Goal: Information Seeking & Learning: Check status

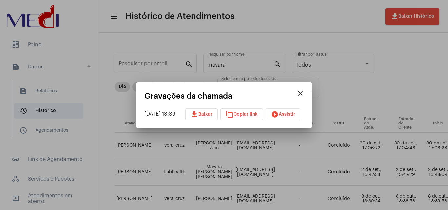
scroll to position [68, 278]
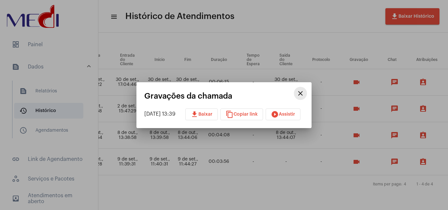
click at [304, 92] on mat-icon "close" at bounding box center [300, 93] width 8 height 8
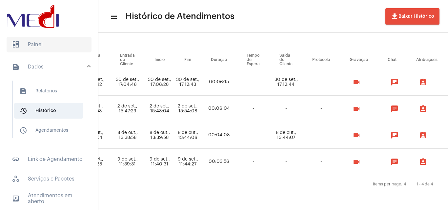
click at [32, 41] on span "dashboard Painel" at bounding box center [49, 45] width 85 height 16
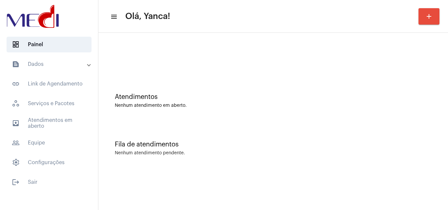
click at [55, 68] on mat-panel-title "text_snippet_outlined Dados" at bounding box center [50, 64] width 76 height 8
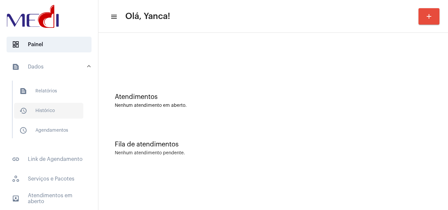
click at [55, 110] on span "history_outlined Histórico" at bounding box center [48, 111] width 69 height 16
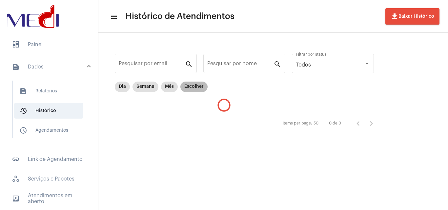
click at [193, 88] on mat-chip "Escolher" at bounding box center [193, 87] width 27 height 10
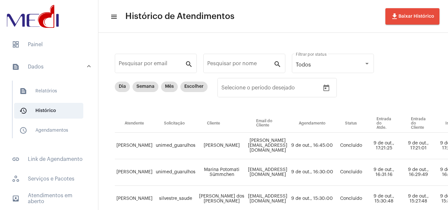
drag, startPoint x: 338, startPoint y: 90, endPoint x: 329, endPoint y: 92, distance: 8.4
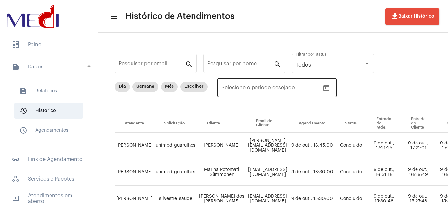
click at [338, 90] on div "Dia Semana Mês Escolher Data de início – Selecione o período desejado" at bounding box center [343, 98] width 456 height 33
click at [328, 89] on icon "Open calendar" at bounding box center [326, 88] width 6 height 7
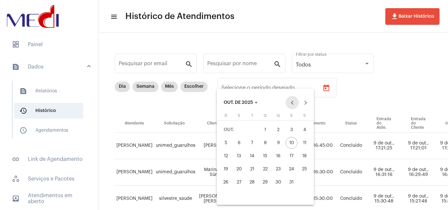
click at [291, 102] on button "Previous month" at bounding box center [291, 102] width 13 height 13
drag, startPoint x: 240, startPoint y: 142, endPoint x: 286, endPoint y: 127, distance: 49.0
click at [240, 142] on div "1" at bounding box center [239, 143] width 12 height 12
type input "[DATE]"
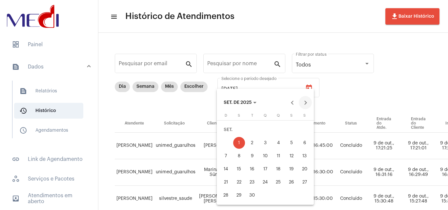
click at [307, 105] on button "Next month" at bounding box center [305, 102] width 13 height 13
click at [294, 143] on div "10" at bounding box center [291, 143] width 12 height 12
type input "[DATE]"
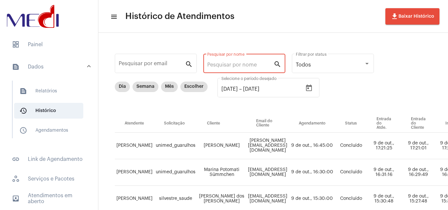
click at [249, 63] on input "Pesquisar por nome" at bounding box center [240, 65] width 66 height 6
paste input "[PERSON_NAME] [PERSON_NAME]"
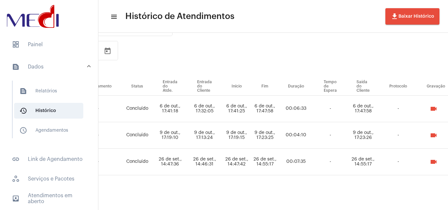
scroll to position [42, 202]
type input "[PERSON_NAME] [PERSON_NAME]"
click at [437, 131] on mat-icon "videocam" at bounding box center [433, 135] width 8 height 8
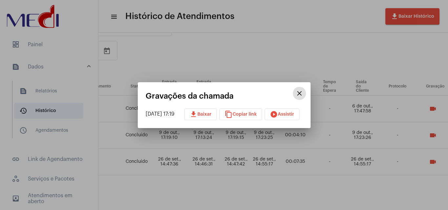
click at [278, 113] on mat-icon "play_circle_filled" at bounding box center [274, 114] width 8 height 8
